Goal: Task Accomplishment & Management: Complete application form

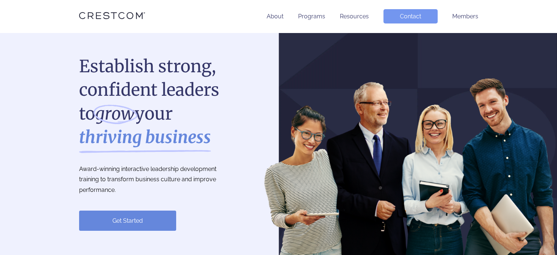
click at [414, 15] on link "Contact" at bounding box center [411, 16] width 54 height 14
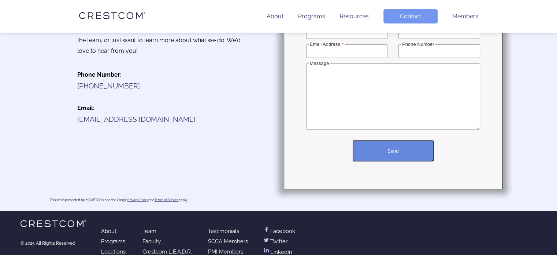
scroll to position [171, 0]
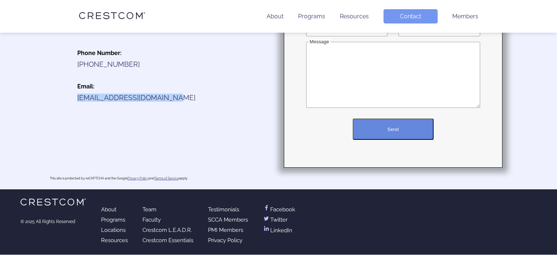
drag, startPoint x: 171, startPoint y: 97, endPoint x: 73, endPoint y: 98, distance: 98.2
click at [71, 98] on div "Contact Us Reach out [DATE] if you're interested in working with us, joining th…" at bounding box center [164, 43] width 218 height 160
copy link "[EMAIL_ADDRESS][DOMAIN_NAME]"
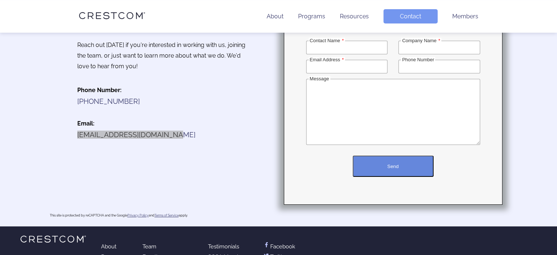
scroll to position [98, 0]
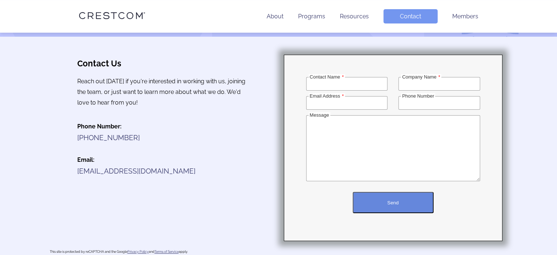
click at [343, 77] on label "Contact Name" at bounding box center [327, 76] width 36 height 5
click at [343, 77] on input "Contact Name" at bounding box center [347, 84] width 82 height 14
click at [341, 81] on input "Contact Name" at bounding box center [347, 84] width 82 height 14
type input "[PERSON_NAME]"
type input "[PERSON_NAME] solutions"
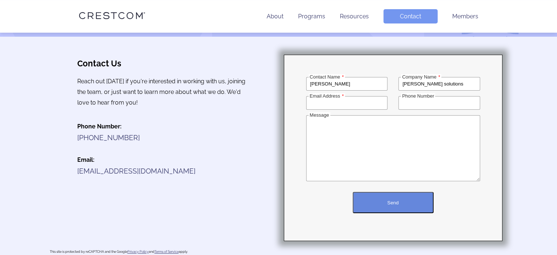
type input "[EMAIL_ADDRESS][DOMAIN_NAME]"
click at [406, 104] on input "08508879879" at bounding box center [440, 103] width 82 height 14
type input "8508879879"
click at [329, 126] on textarea "Message" at bounding box center [393, 148] width 174 height 66
click at [317, 126] on textarea "Message" at bounding box center [393, 148] width 174 height 66
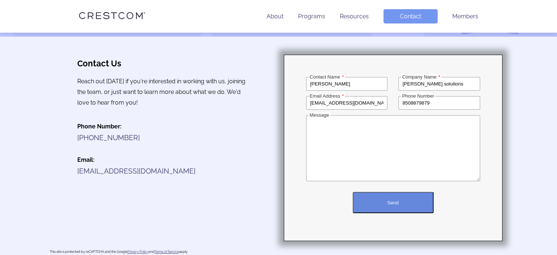
paste textarea "Hi [First Name], Coaching is your expertise, but managing the backend doesn’t h…"
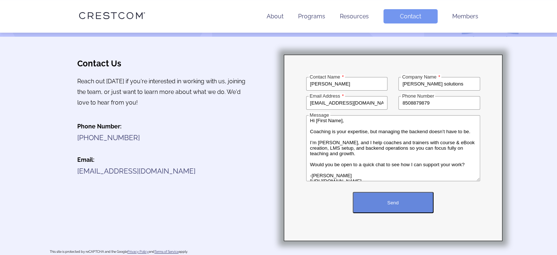
scroll to position [0, 0]
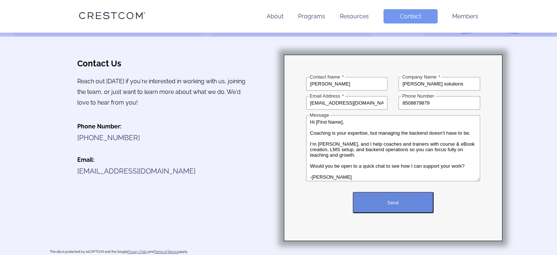
drag, startPoint x: 341, startPoint y: 122, endPoint x: 316, endPoint y: 122, distance: 25.3
click at [316, 122] on textarea "Hi [First Name], Coaching is your expertise, but managing the backend doesn’t h…" at bounding box center [393, 148] width 174 height 66
click at [315, 121] on textarea "Hi ], Coaching is your expertise, but managing the backend doesn’t have to be. …" at bounding box center [393, 148] width 174 height 66
click at [317, 122] on textarea "Hi ], Coaching is your expertise, but managing the backend doesn’t have to be. …" at bounding box center [393, 148] width 174 height 66
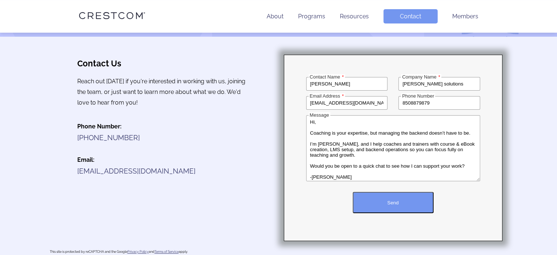
type textarea "Hi, Coaching is your expertise, but managing the backend doesn’t have to be. I’…"
click at [389, 200] on button "Send" at bounding box center [393, 202] width 81 height 21
